Goal: Task Accomplishment & Management: Complete application form

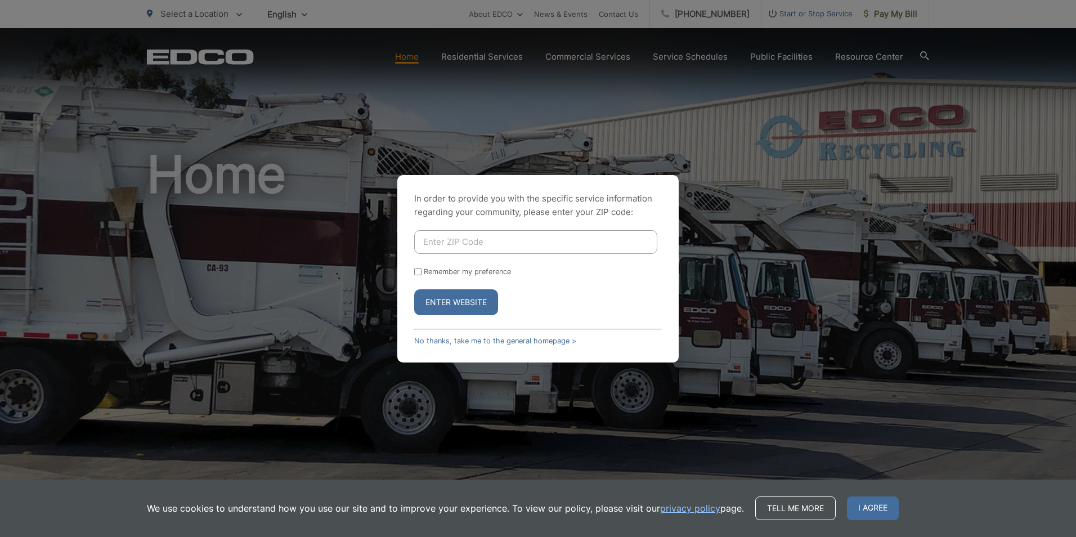
click at [470, 239] on input "Enter ZIP Code" at bounding box center [535, 242] width 243 height 24
type input "92003"
click at [534, 201] on p "In order to provide you with the specific service information regarding your co…" at bounding box center [538, 205] width 248 height 27
click at [450, 302] on button "Enter Website" at bounding box center [456, 302] width 84 height 26
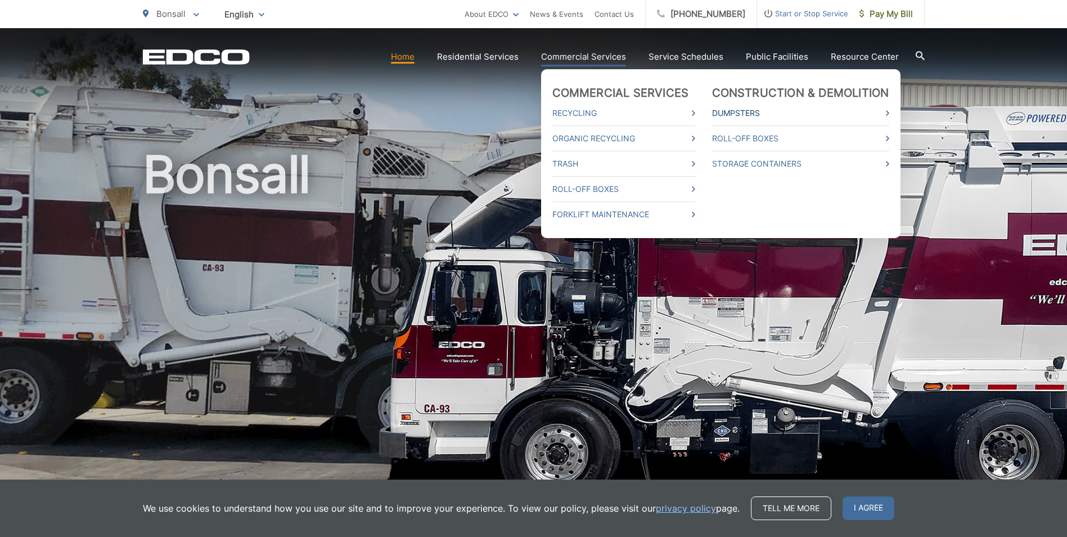
click at [744, 112] on link "Dumpsters" at bounding box center [800, 113] width 177 height 14
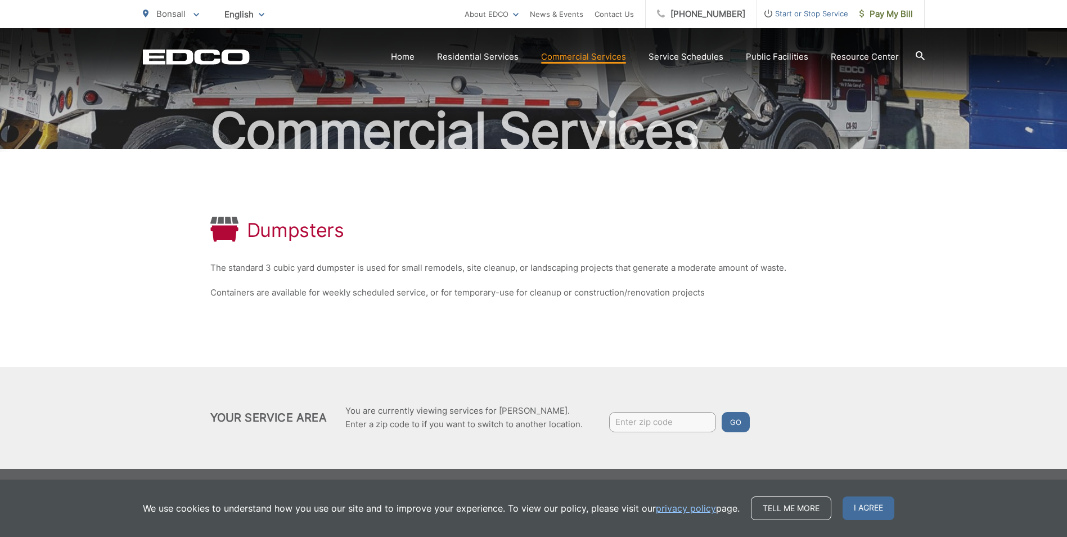
scroll to position [78, 0]
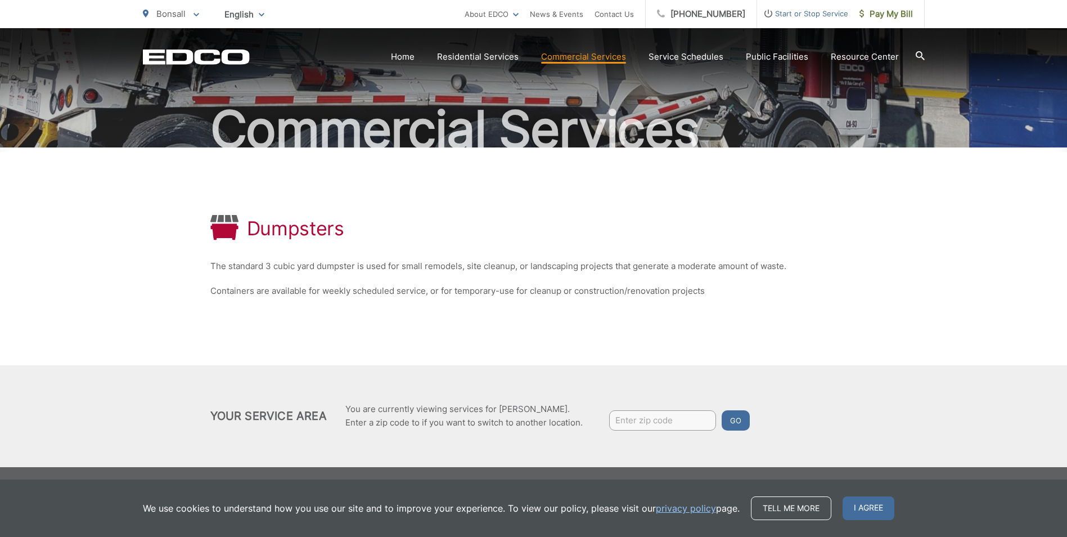
click at [636, 419] on input "Enter zip code" at bounding box center [662, 420] width 107 height 20
click at [637, 419] on input "Enter zip code" at bounding box center [662, 420] width 107 height 20
click at [665, 424] on input "Enter zip code" at bounding box center [662, 420] width 107 height 20
type input "92109"
click at [722, 410] on button "Go" at bounding box center [736, 420] width 28 height 20
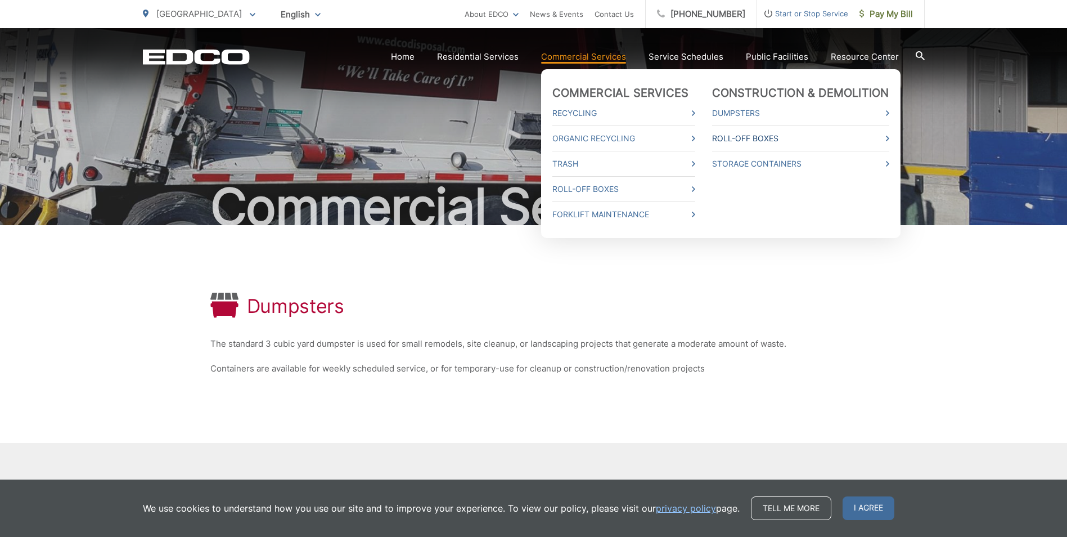
click at [734, 137] on link "Roll-Off Boxes" at bounding box center [800, 139] width 177 height 14
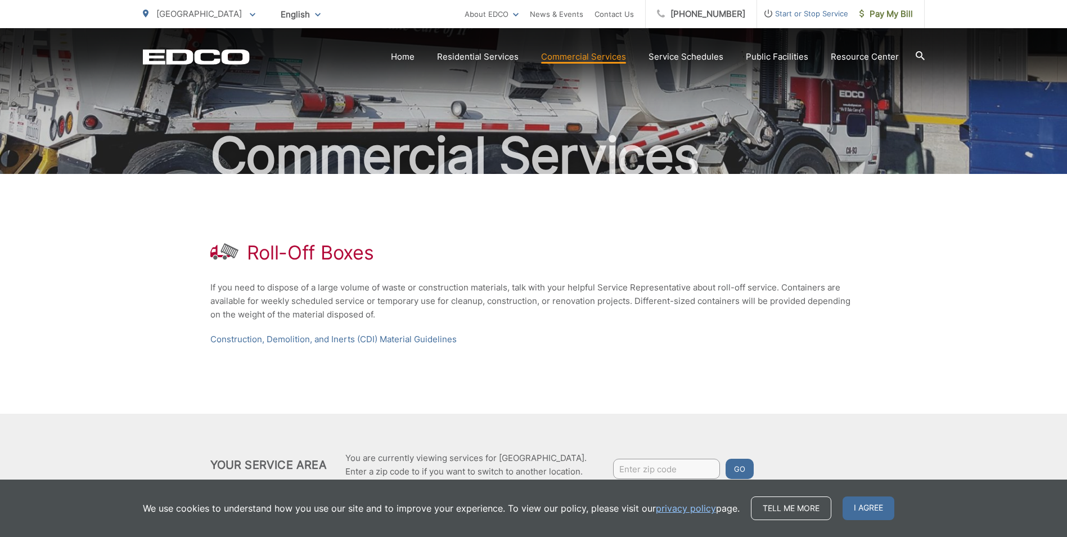
scroll to position [100, 0]
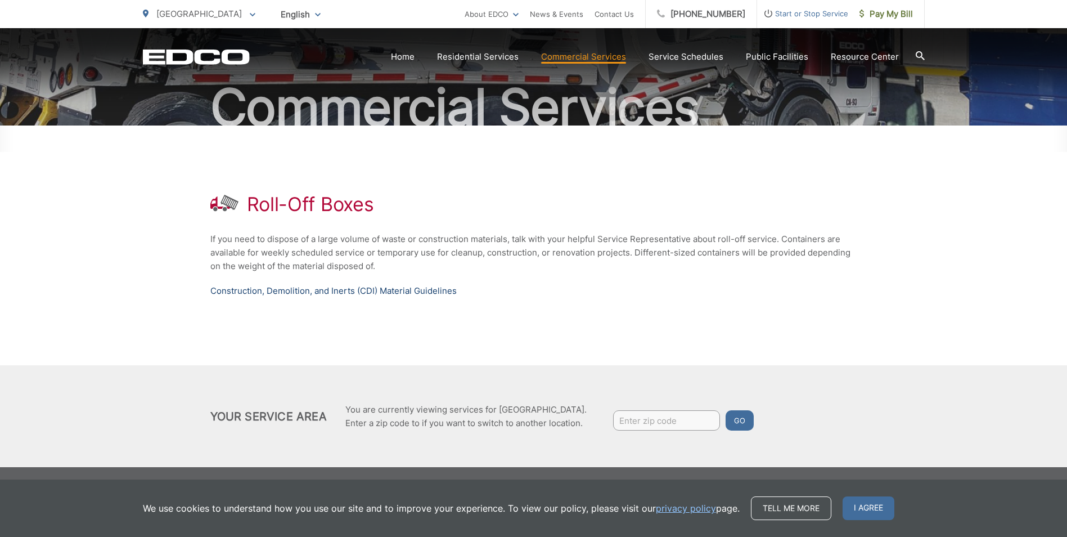
click at [396, 289] on link "Construction, Demolition, and Inerts (CDI) Material Guidelines" at bounding box center [333, 291] width 246 height 14
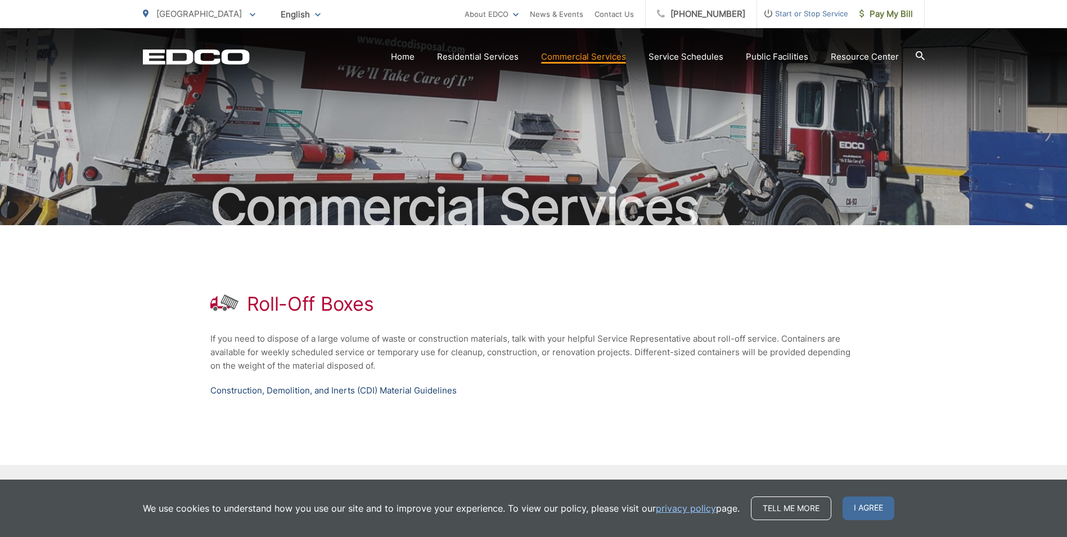
click at [343, 392] on link "Construction, Demolition, and Inerts (CDI) Material Guidelines" at bounding box center [333, 391] width 246 height 14
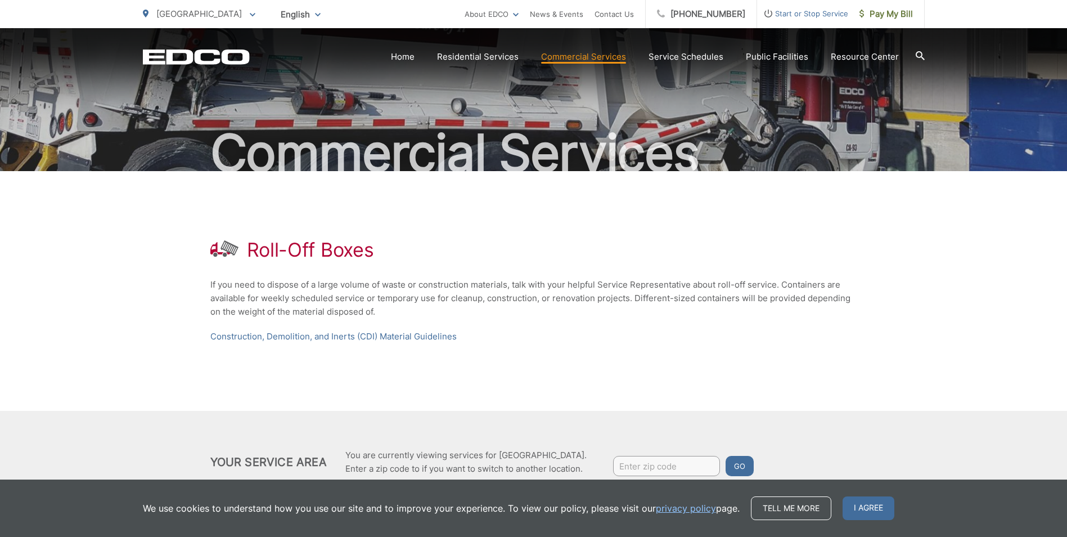
scroll to position [100, 0]
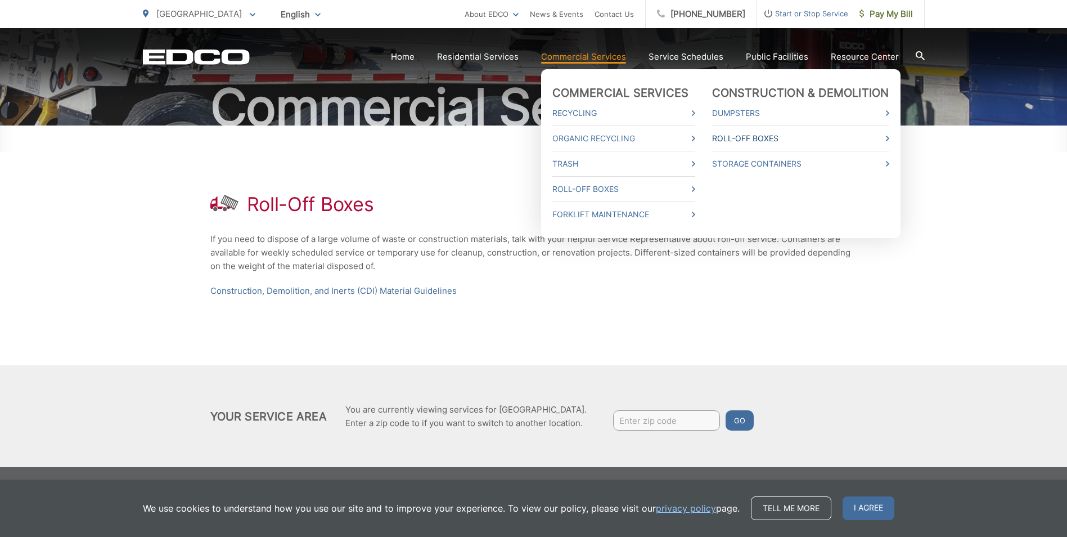
click at [744, 138] on link "Roll-Off Boxes" at bounding box center [800, 139] width 177 height 14
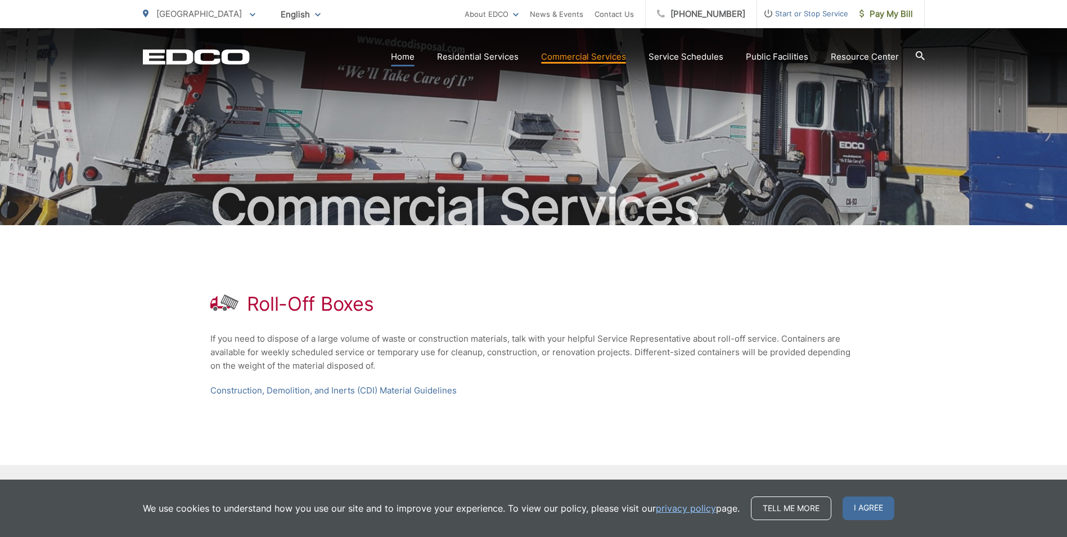
click at [401, 56] on link "Home" at bounding box center [403, 57] width 24 height 14
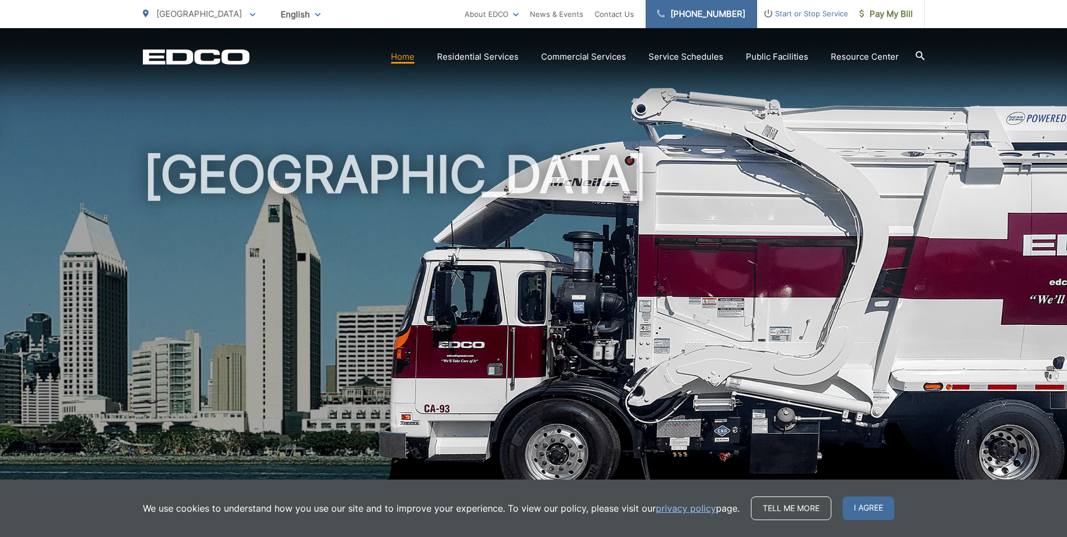
click at [721, 14] on link "[PHONE_NUMBER]" at bounding box center [701, 14] width 111 height 28
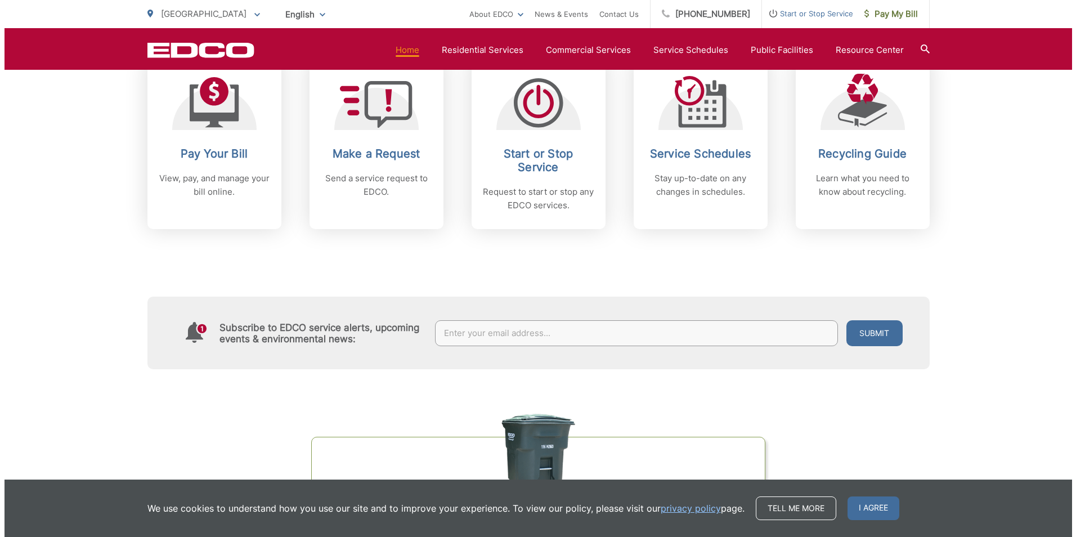
scroll to position [506, 0]
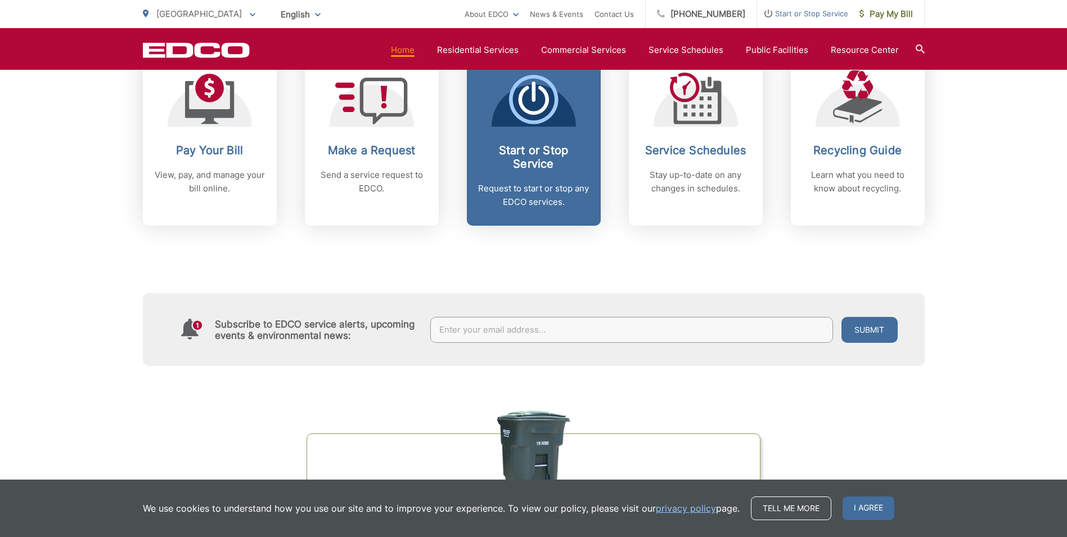
click at [546, 157] on h2 "Start or Stop Service" at bounding box center [533, 156] width 111 height 27
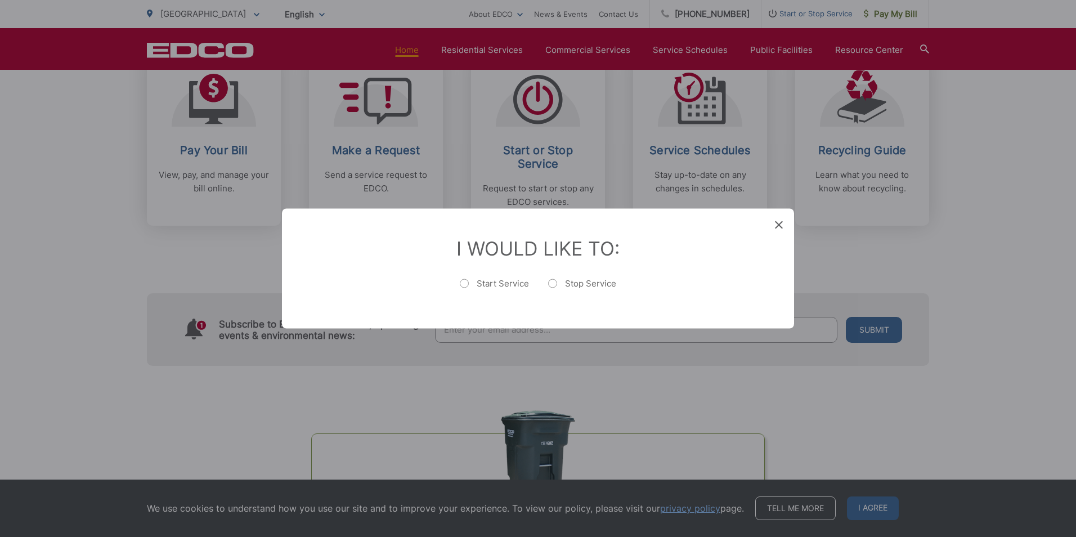
click at [512, 282] on label "Start Service" at bounding box center [494, 289] width 69 height 23
radio input "true"
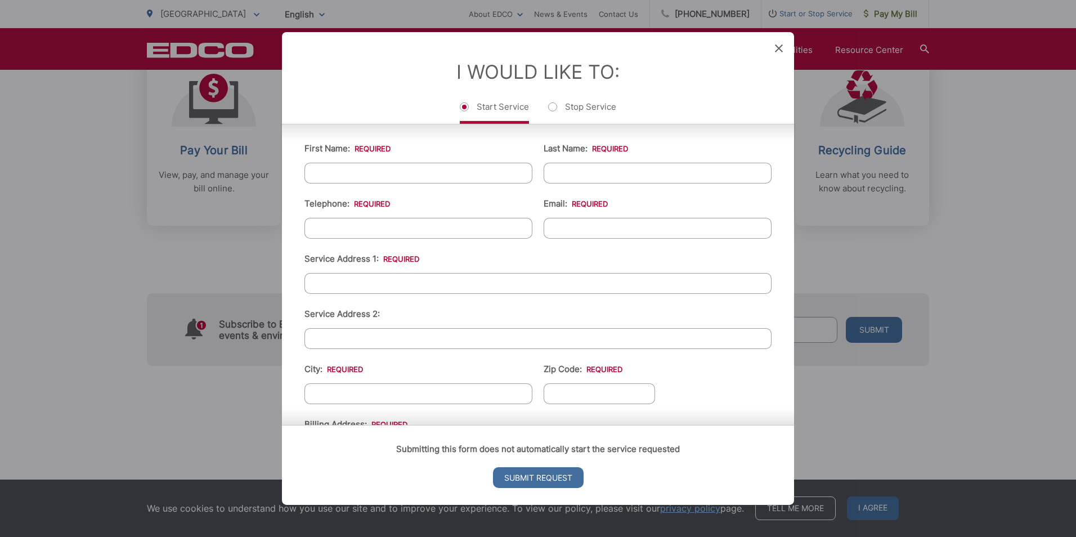
scroll to position [0, 0]
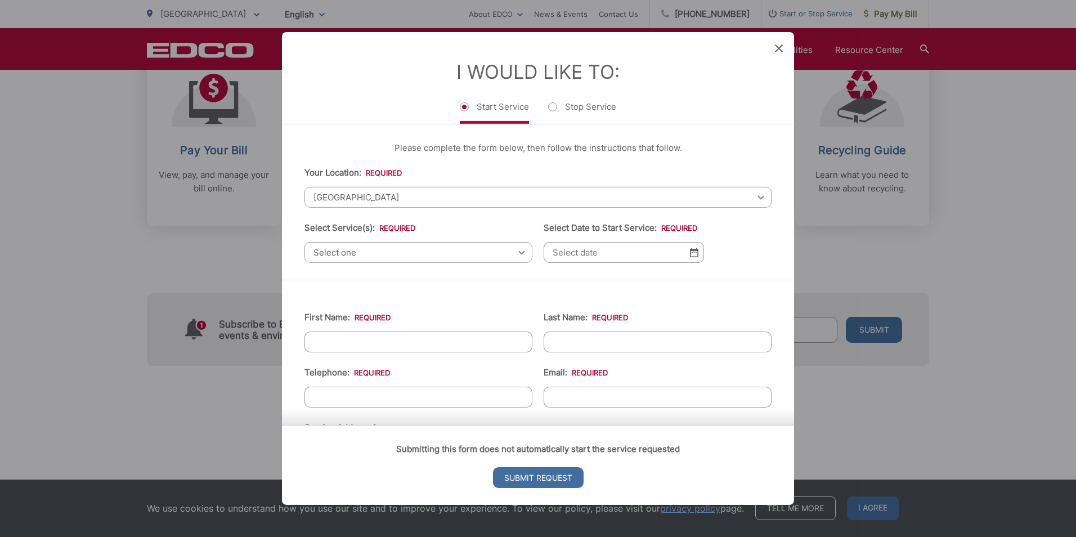
click at [403, 251] on span "Select one" at bounding box center [418, 252] width 228 height 21
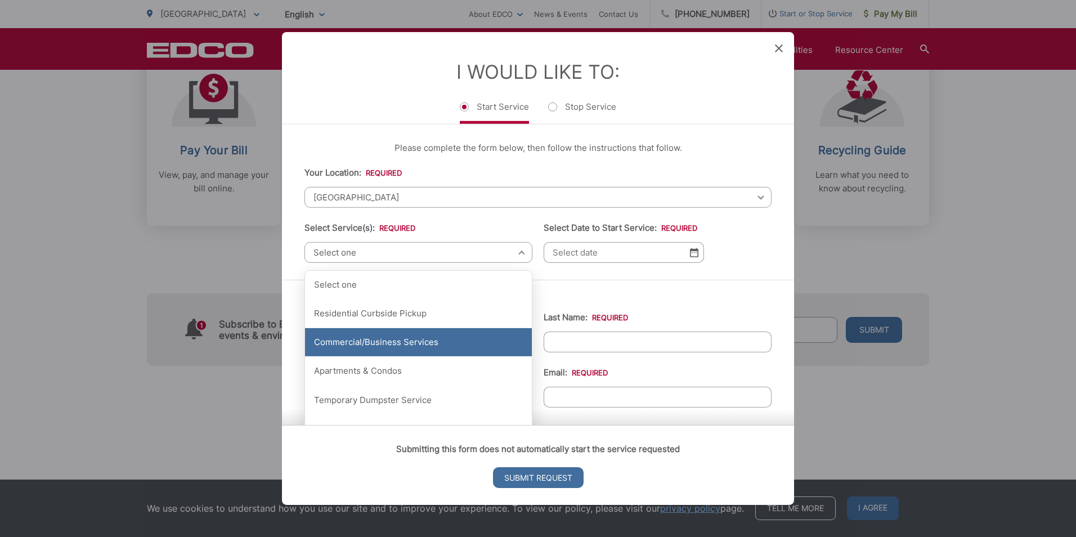
click at [424, 340] on div "Commercial/Business Services" at bounding box center [418, 342] width 227 height 28
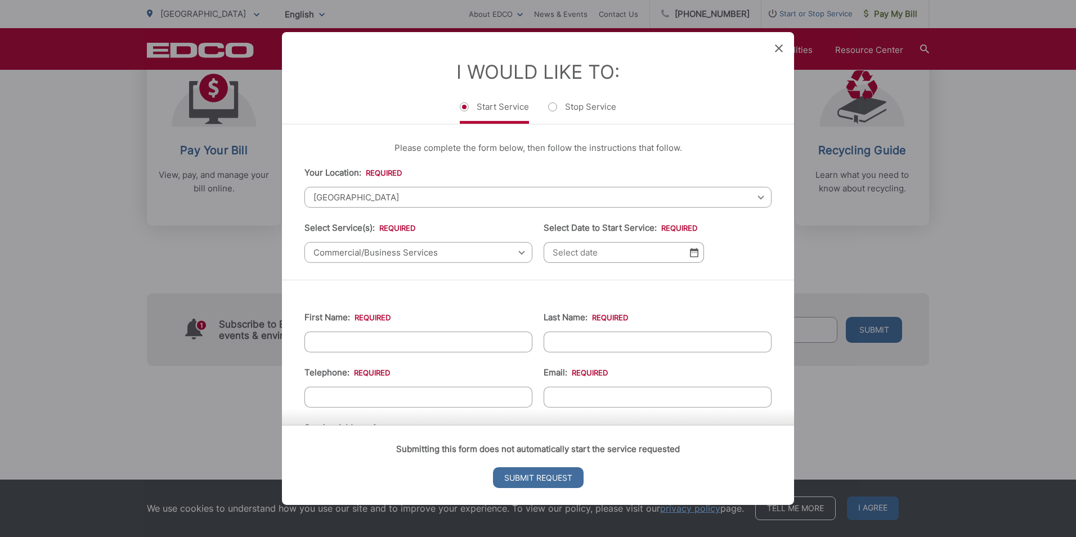
click at [690, 255] on img at bounding box center [694, 253] width 8 height 10
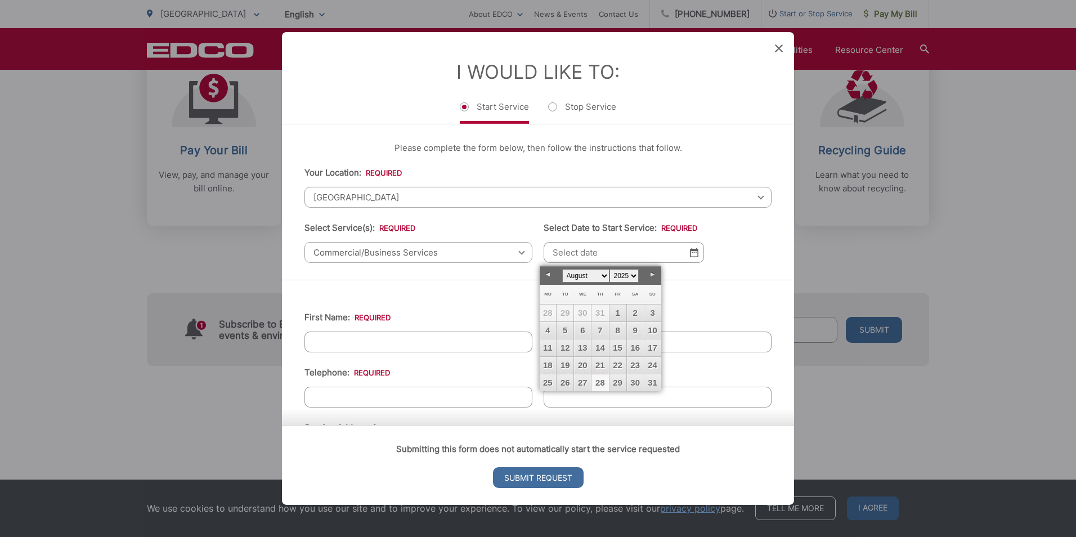
click at [720, 260] on ul "Your Location: * Select your location Alpine Bonita Bonsall Borrego Springs Bou…" at bounding box center [537, 214] width 467 height 97
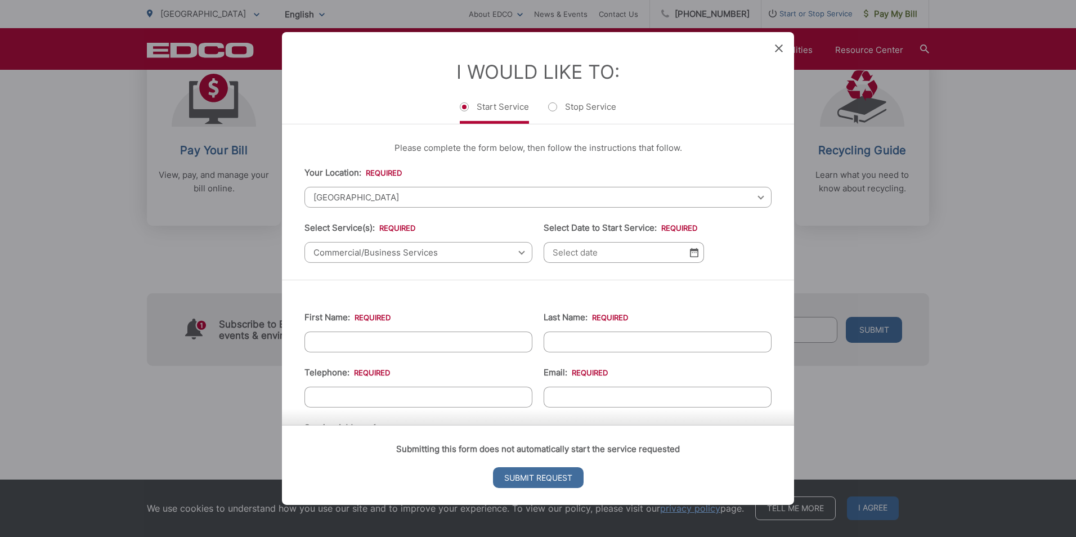
click at [779, 48] on icon at bounding box center [779, 48] width 8 height 8
